Goal: Navigation & Orientation: Find specific page/section

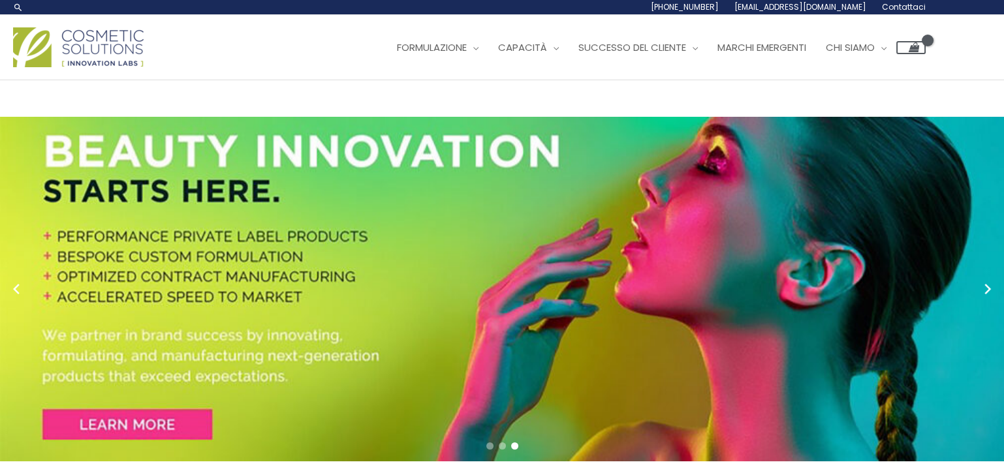
click at [955, 67] on div "Main Menu Formulazione Menu Toggle Ricerca e innovazione Formule pronte per il …" at bounding box center [502, 47] width 1004 height 46
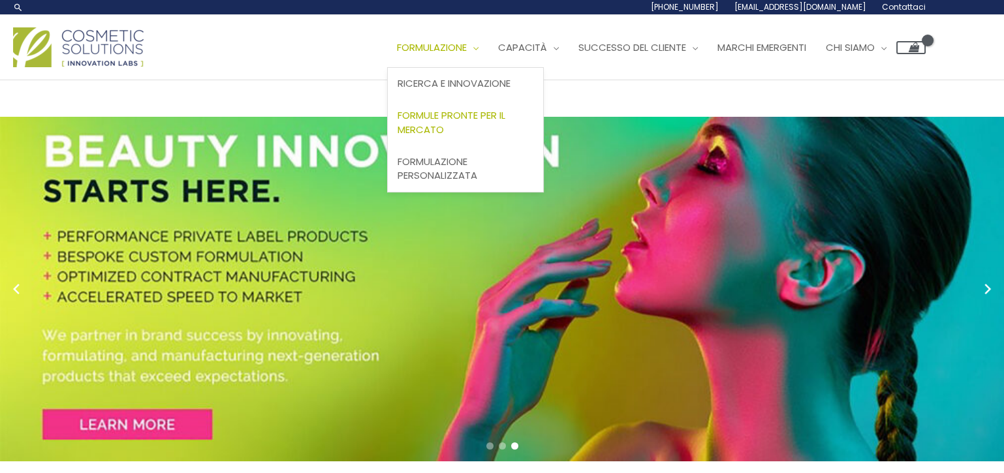
click at [459, 111] on font "Formule pronte per il mercato" at bounding box center [451, 122] width 108 height 28
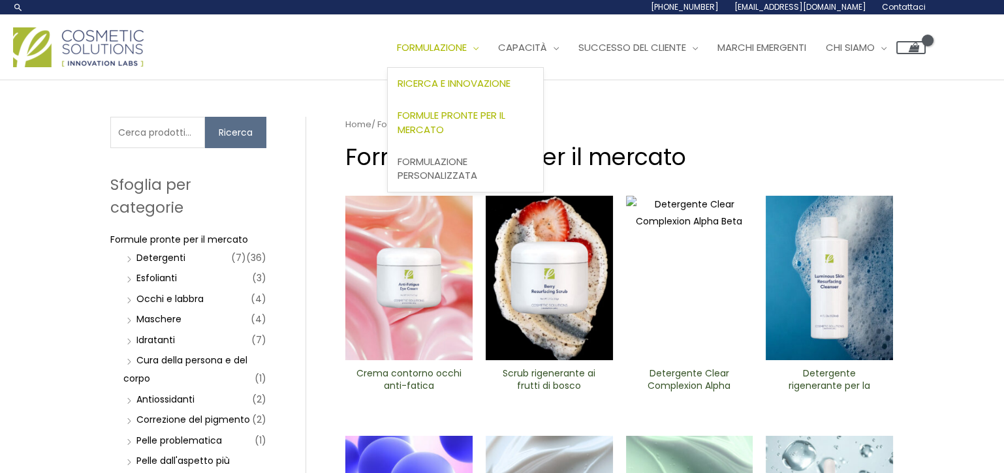
click at [482, 82] on font "Ricerca e innovazione" at bounding box center [453, 83] width 113 height 14
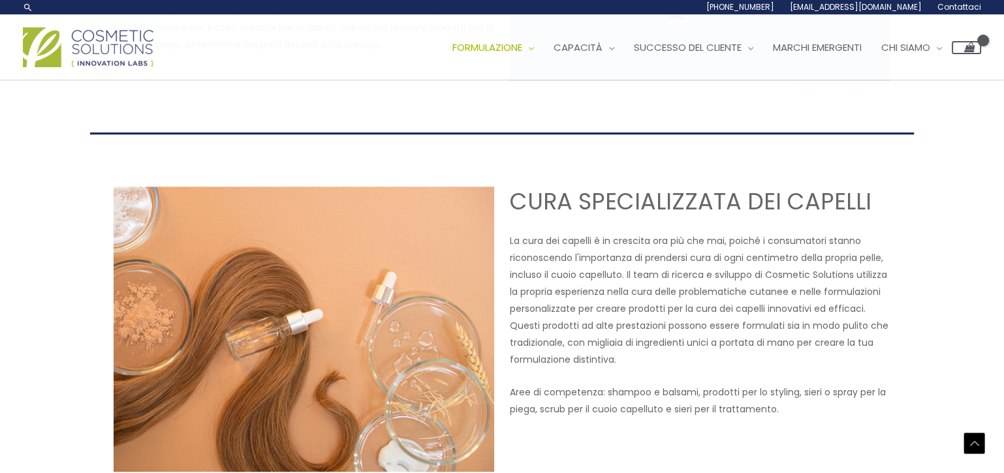
scroll to position [1275, 0]
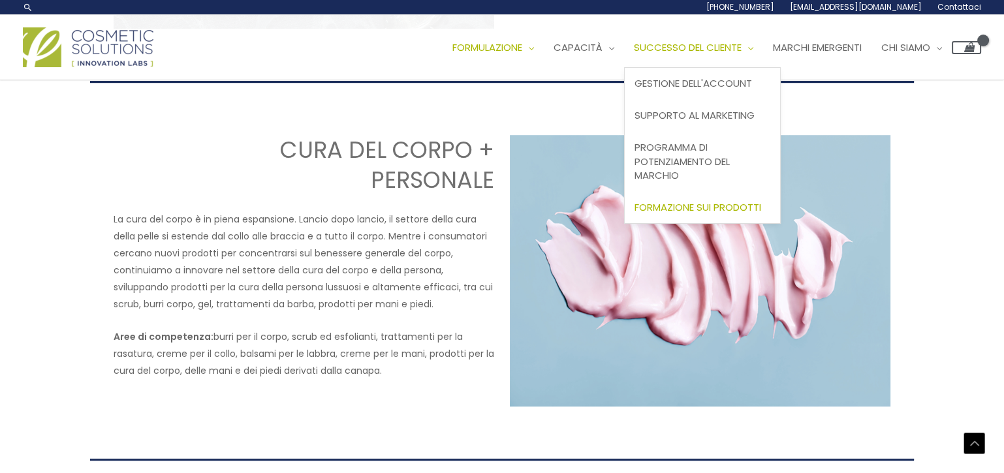
click at [728, 208] on font "Formazione sui prodotti" at bounding box center [697, 207] width 127 height 14
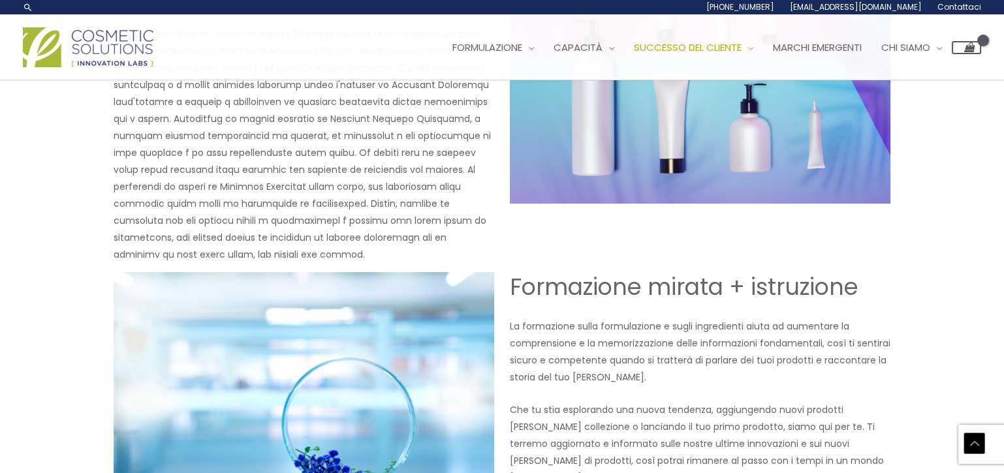
scroll to position [569, 0]
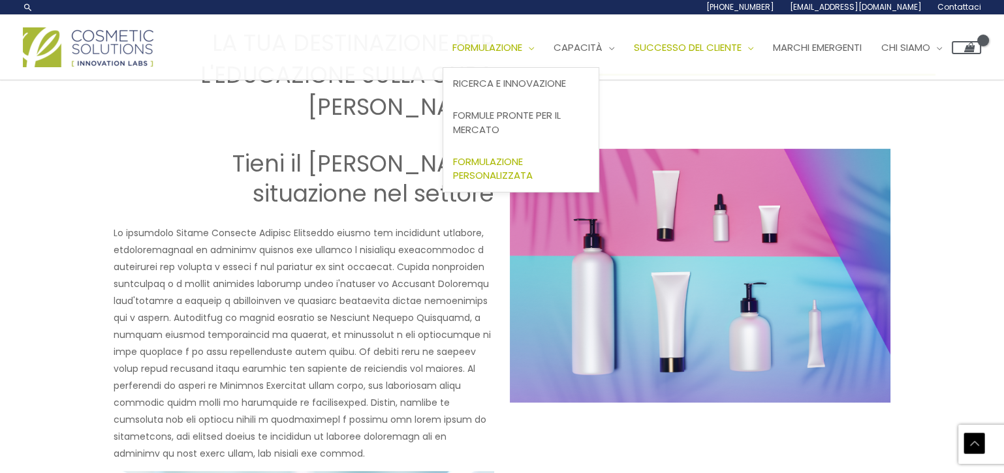
click at [510, 170] on font "Formulazione personalizzata" at bounding box center [493, 169] width 80 height 28
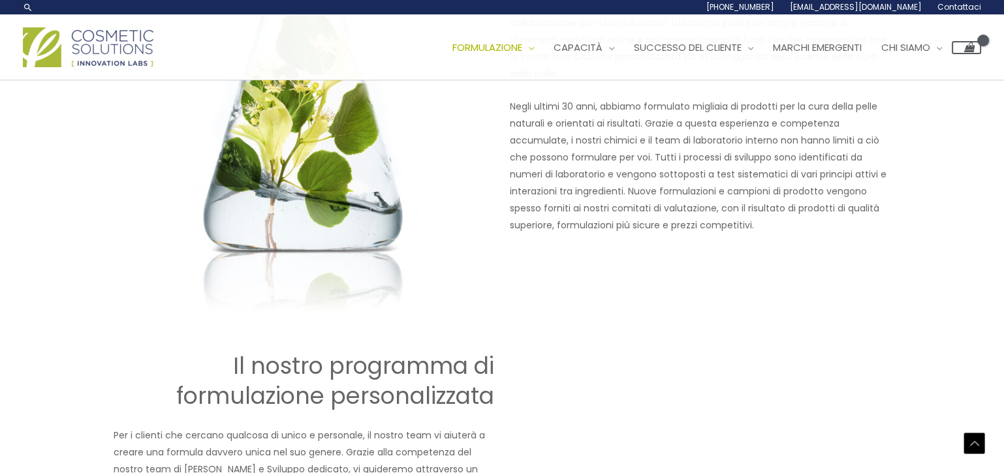
scroll to position [1119, 0]
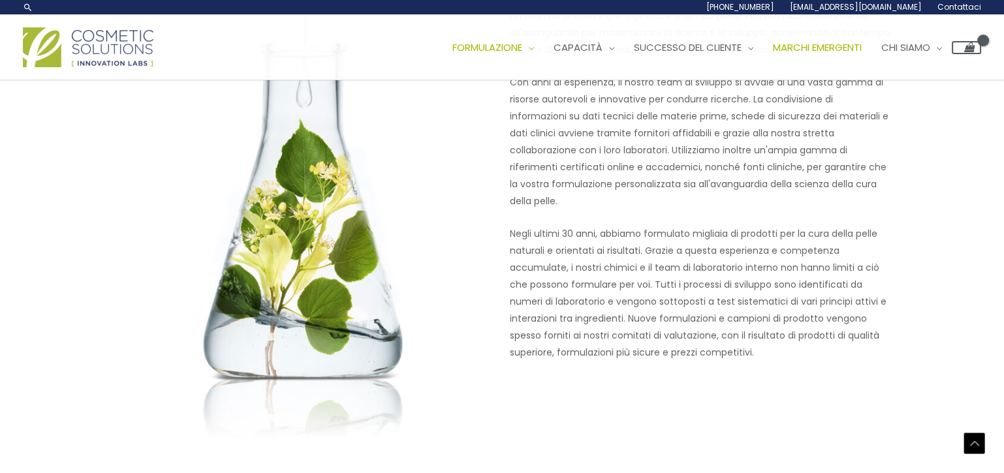
click at [835, 52] on font "Marchi emergenti" at bounding box center [817, 47] width 89 height 14
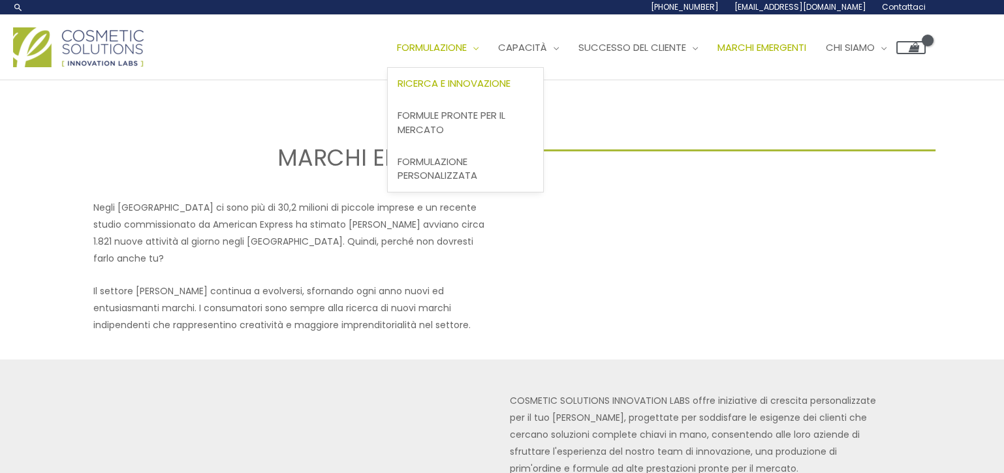
click at [457, 82] on font "Ricerca e innovazione" at bounding box center [453, 83] width 113 height 14
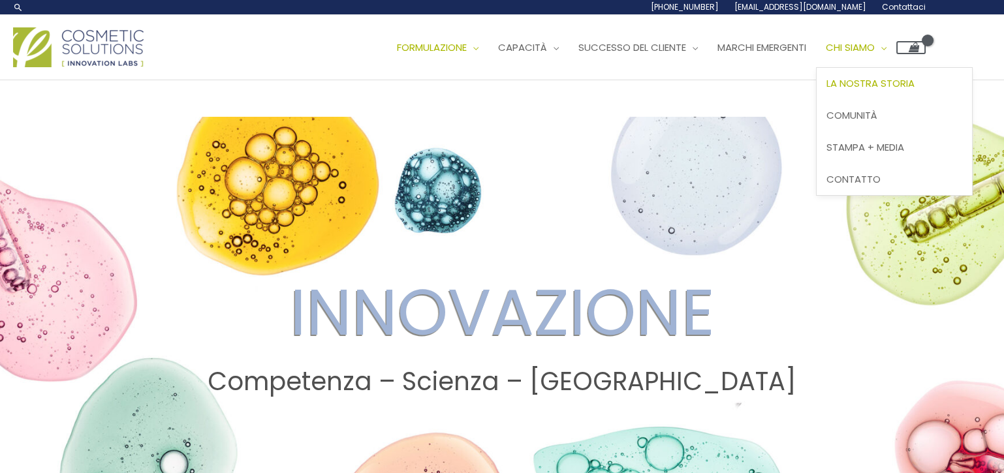
click at [895, 82] on font "La nostra storia" at bounding box center [870, 83] width 88 height 14
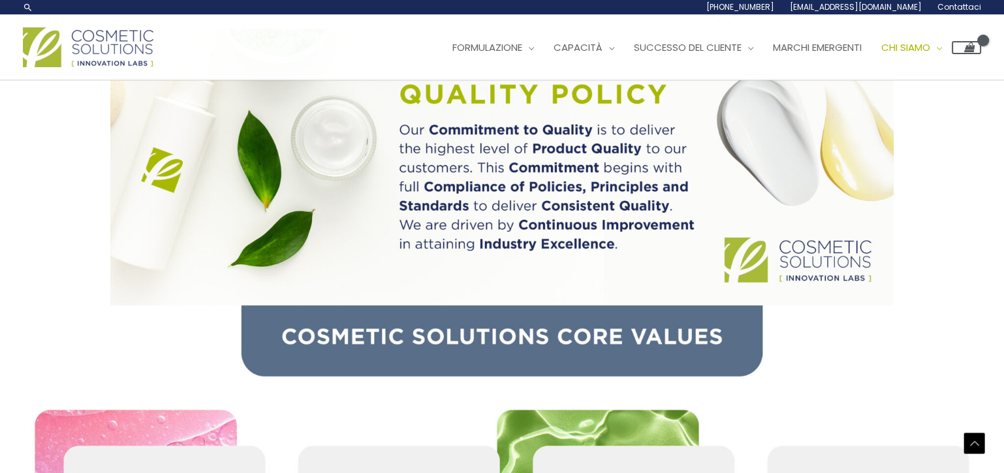
scroll to position [872, 0]
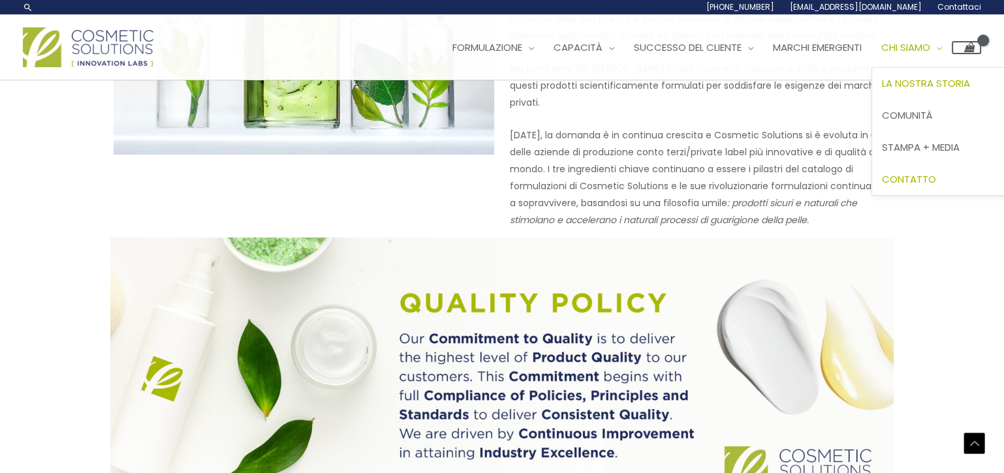
click at [919, 172] on font "Contatto" at bounding box center [909, 179] width 54 height 14
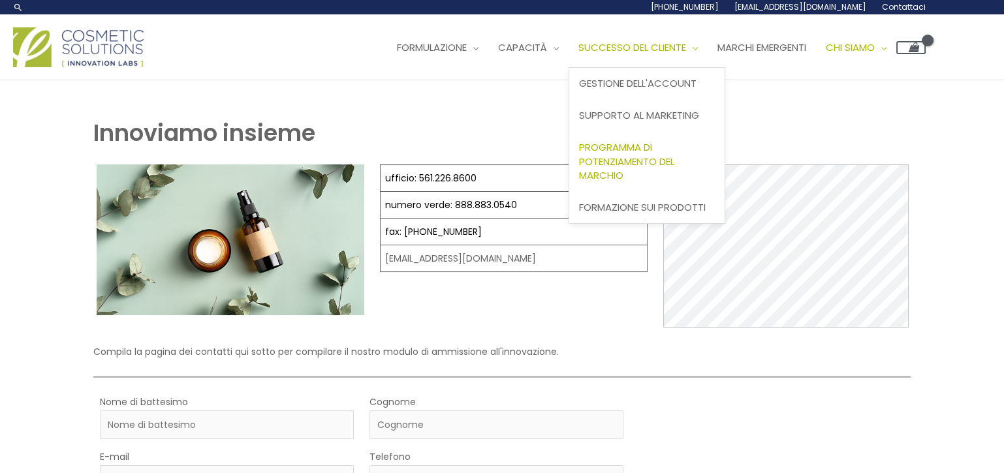
click at [654, 147] on font "Programma di potenziamento del marchio" at bounding box center [626, 161] width 95 height 42
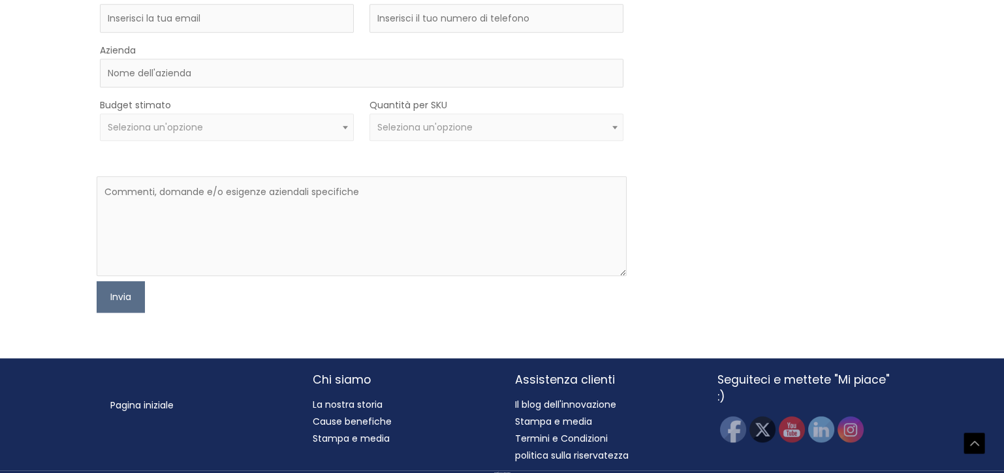
scroll to position [2202, 0]
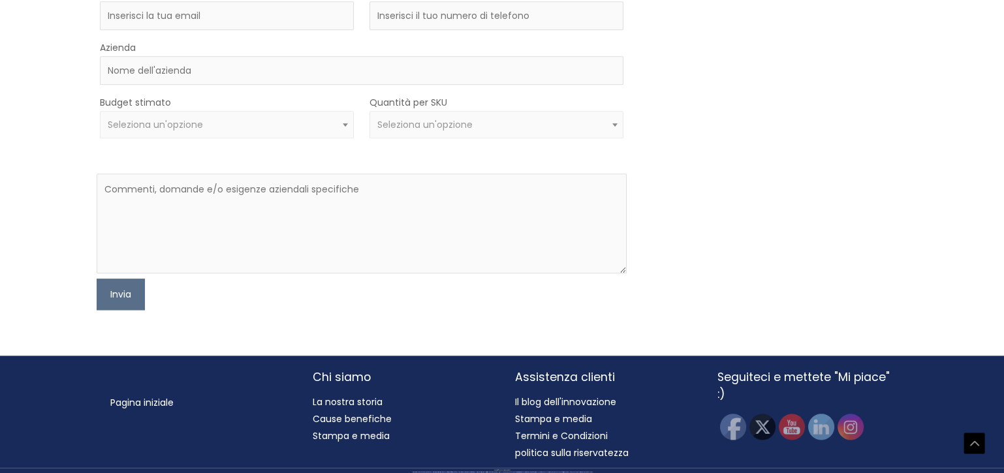
click at [375, 397] on font "La nostra storia" at bounding box center [348, 401] width 70 height 13
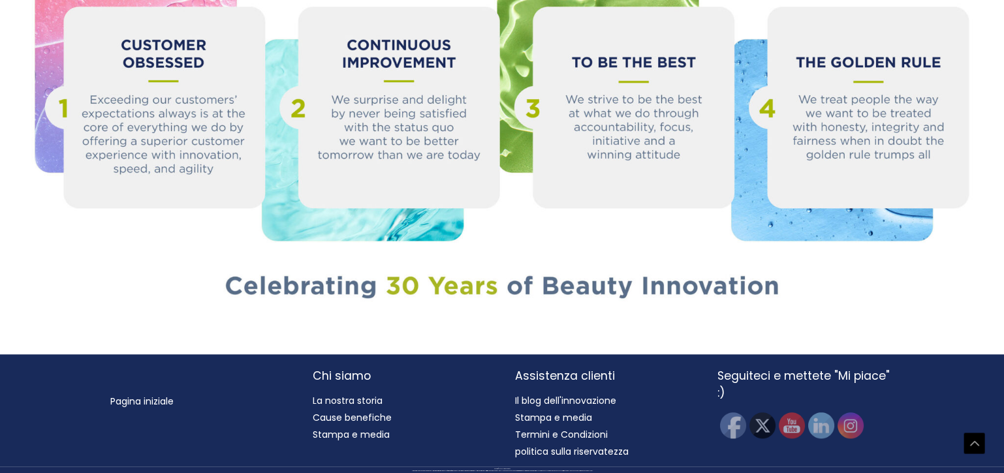
scroll to position [1524, 0]
click at [852, 425] on img at bounding box center [850, 424] width 29 height 29
